Goal: Consume media (video, audio)

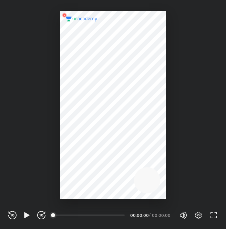
scroll to position [229, 226]
click at [28, 215] on icon "button" at bounding box center [26, 215] width 5 height 6
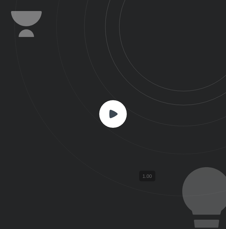
click at [123, 118] on rect at bounding box center [113, 114] width 28 height 28
click at [112, 117] on icon at bounding box center [113, 113] width 8 height 8
click at [108, 122] on rect at bounding box center [113, 114] width 28 height 28
click at [113, 104] on rect at bounding box center [113, 114] width 28 height 28
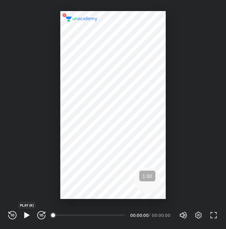
click at [23, 211] on icon "button" at bounding box center [27, 215] width 8 height 8
click at [24, 218] on icon "button" at bounding box center [26, 215] width 5 height 6
